Goal: Navigation & Orientation: Find specific page/section

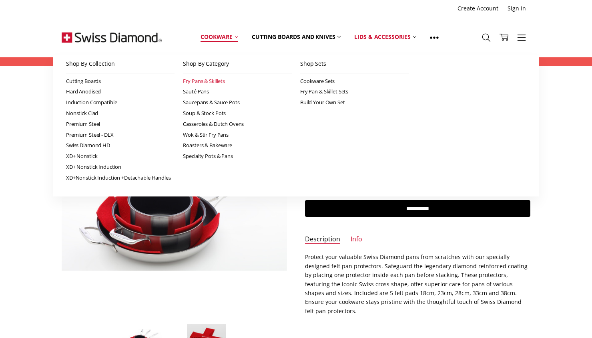
click at [195, 79] on link "Fry Pans & Skillets" at bounding box center [237, 81] width 109 height 11
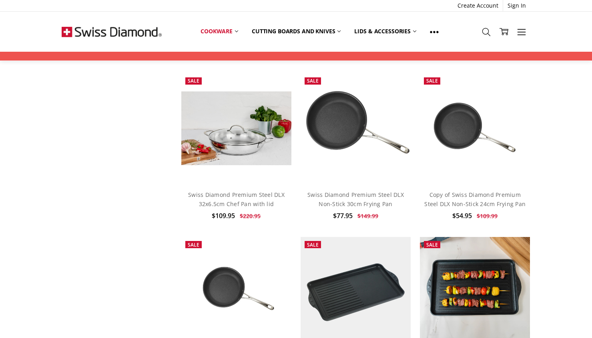
scroll to position [553, 0]
